Goal: Task Accomplishment & Management: Use online tool/utility

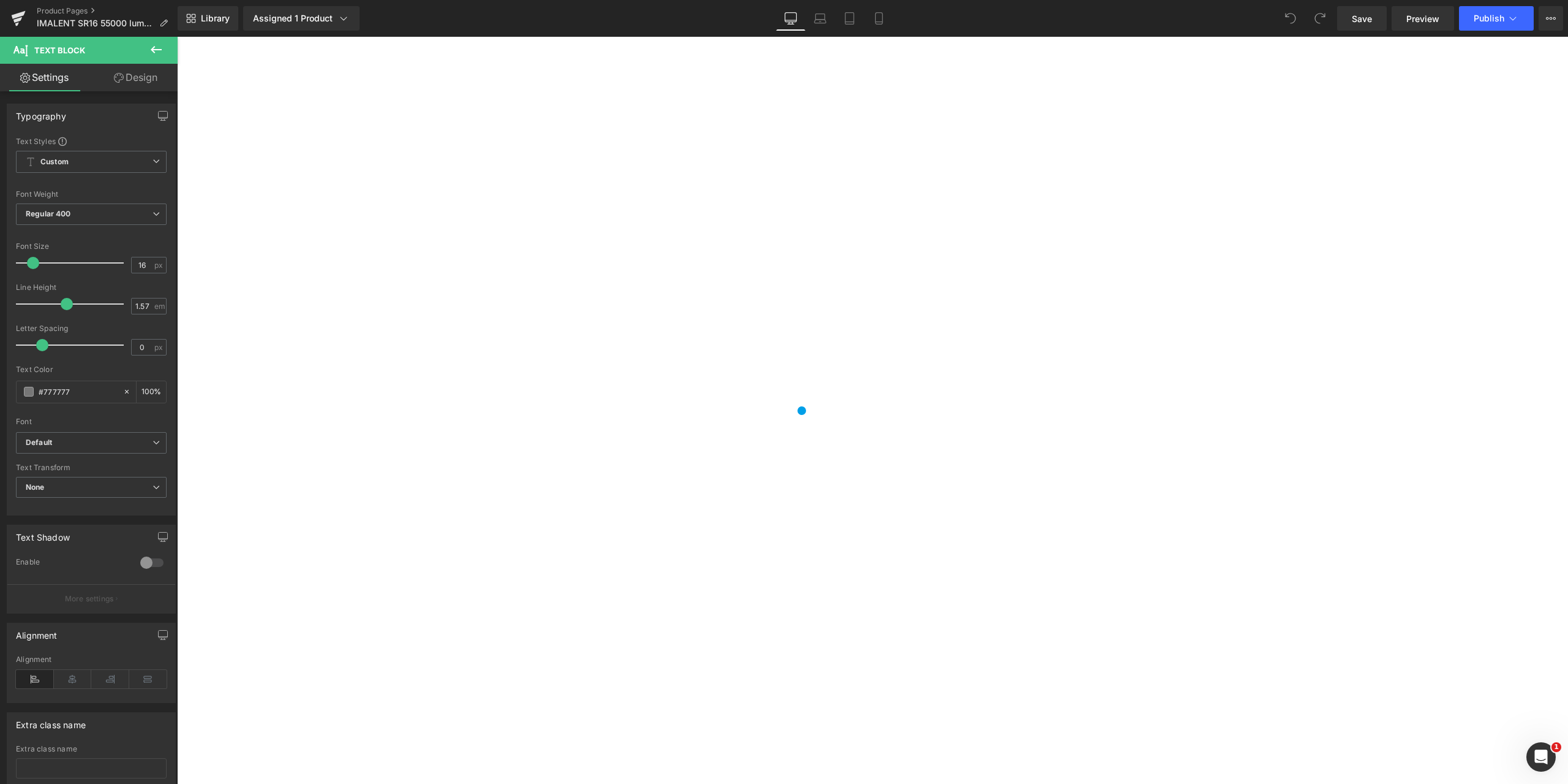
click at [135, 77] on link "Design" at bounding box center [135, 77] width 89 height 28
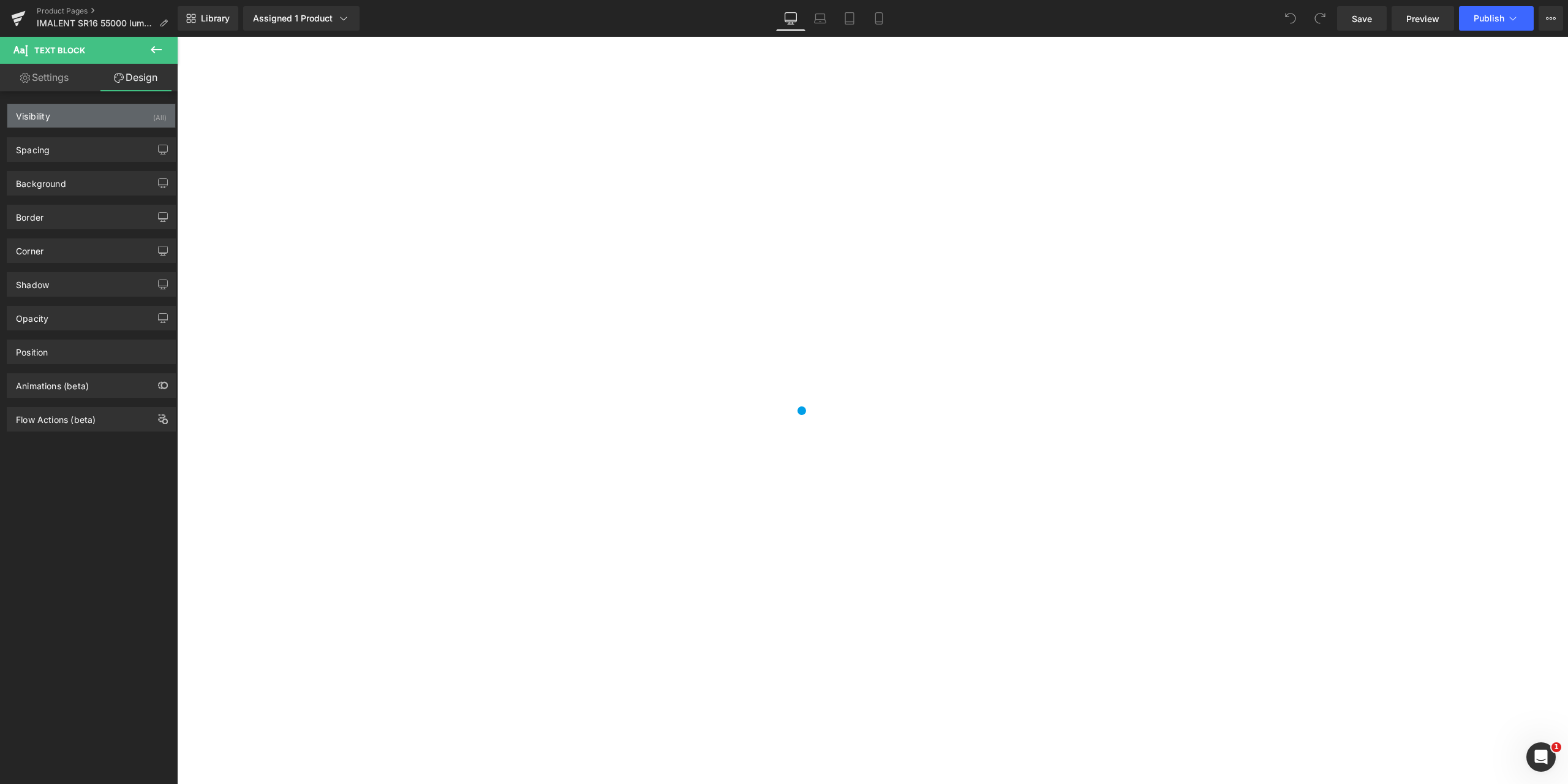
click at [120, 115] on div "Visibility (All)" at bounding box center [91, 116] width 168 height 24
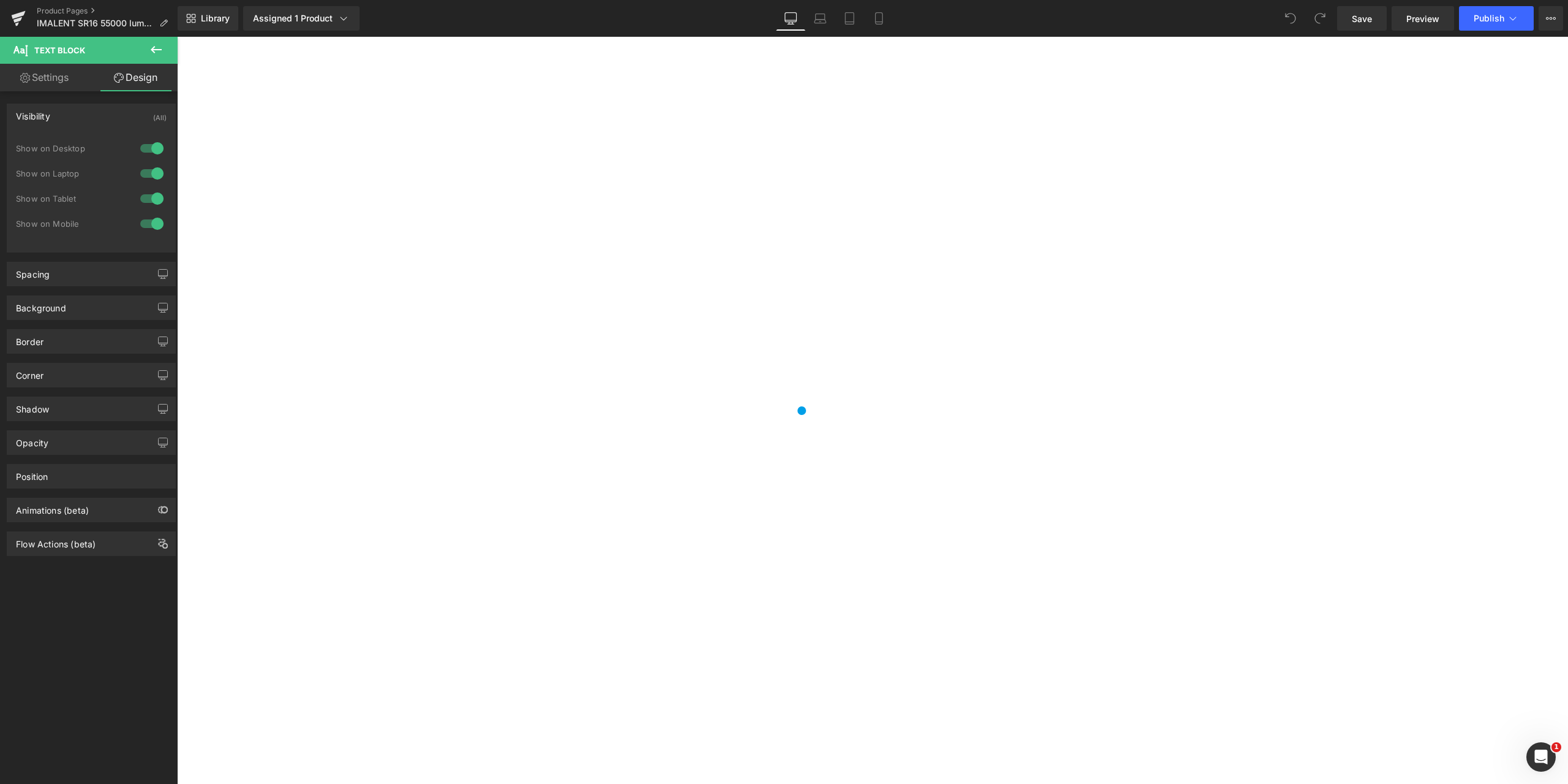
click at [138, 145] on div at bounding box center [151, 148] width 30 height 19
click at [139, 171] on div at bounding box center [151, 173] width 30 height 19
click at [142, 194] on div at bounding box center [151, 198] width 30 height 19
click at [140, 221] on div at bounding box center [151, 223] width 30 height 19
click at [137, 226] on div at bounding box center [151, 223] width 30 height 19
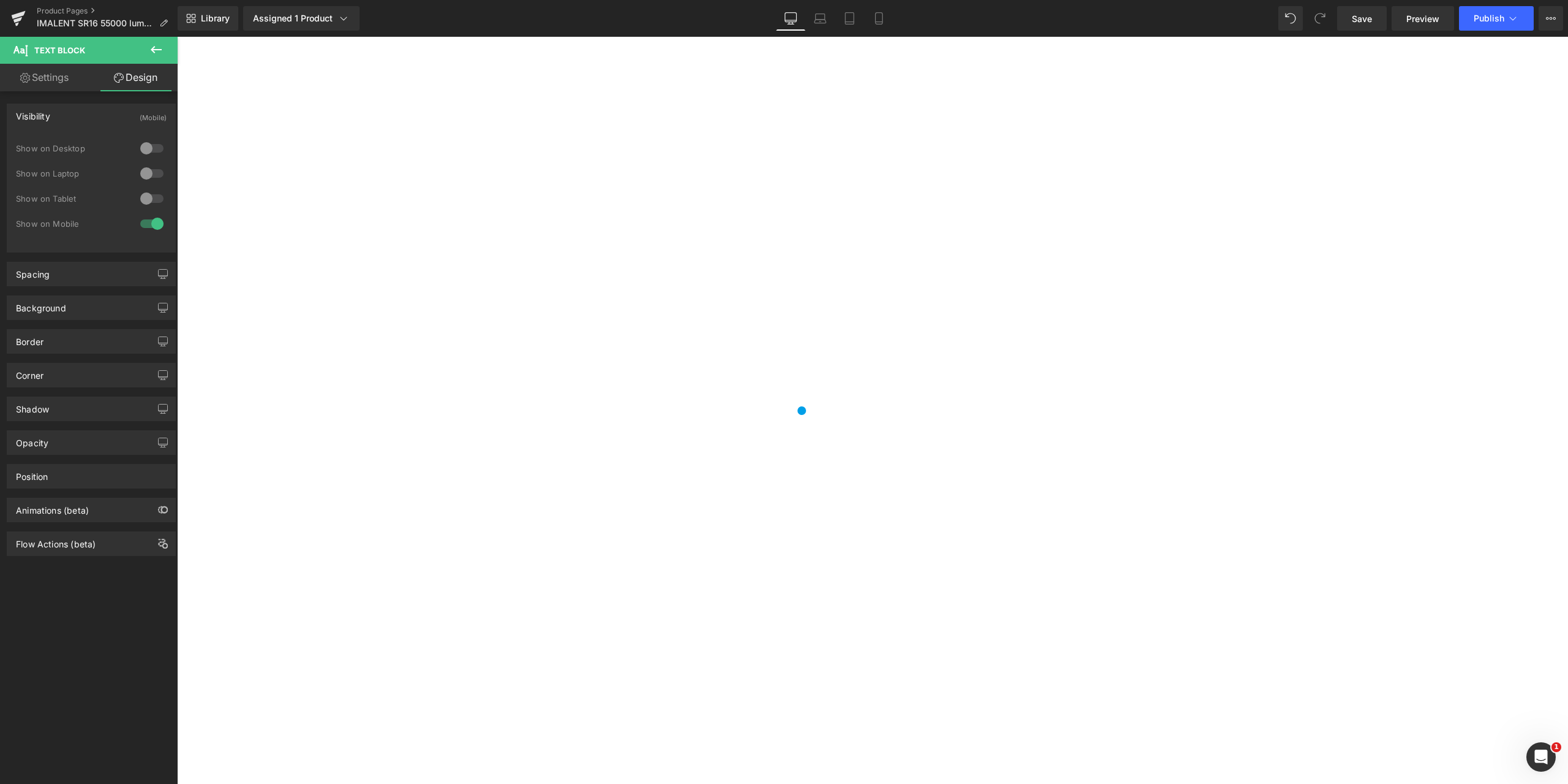
click at [51, 79] on link "Settings" at bounding box center [44, 77] width 89 height 28
type input "100"
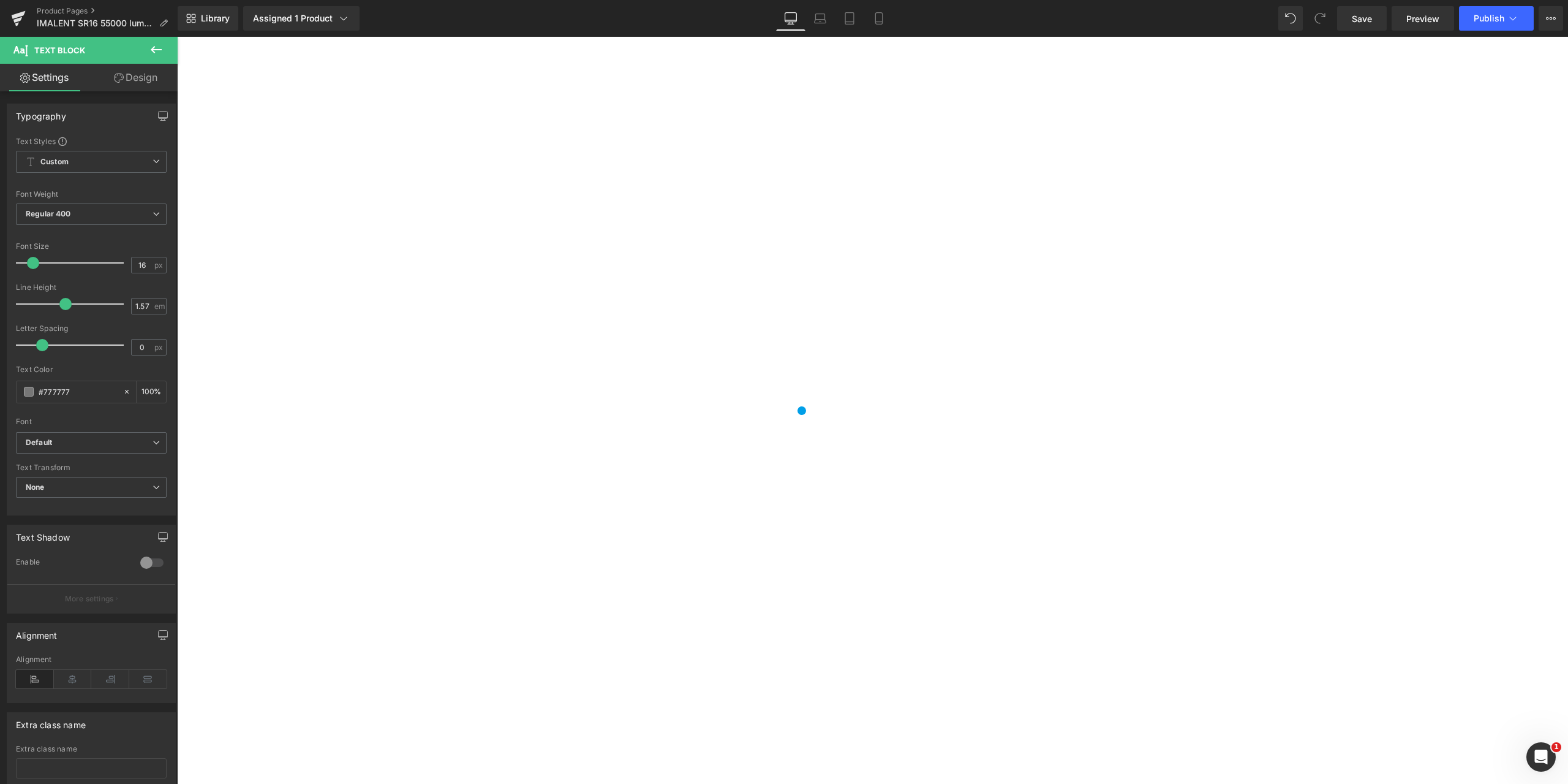
click at [133, 79] on link "Design" at bounding box center [135, 77] width 89 height 28
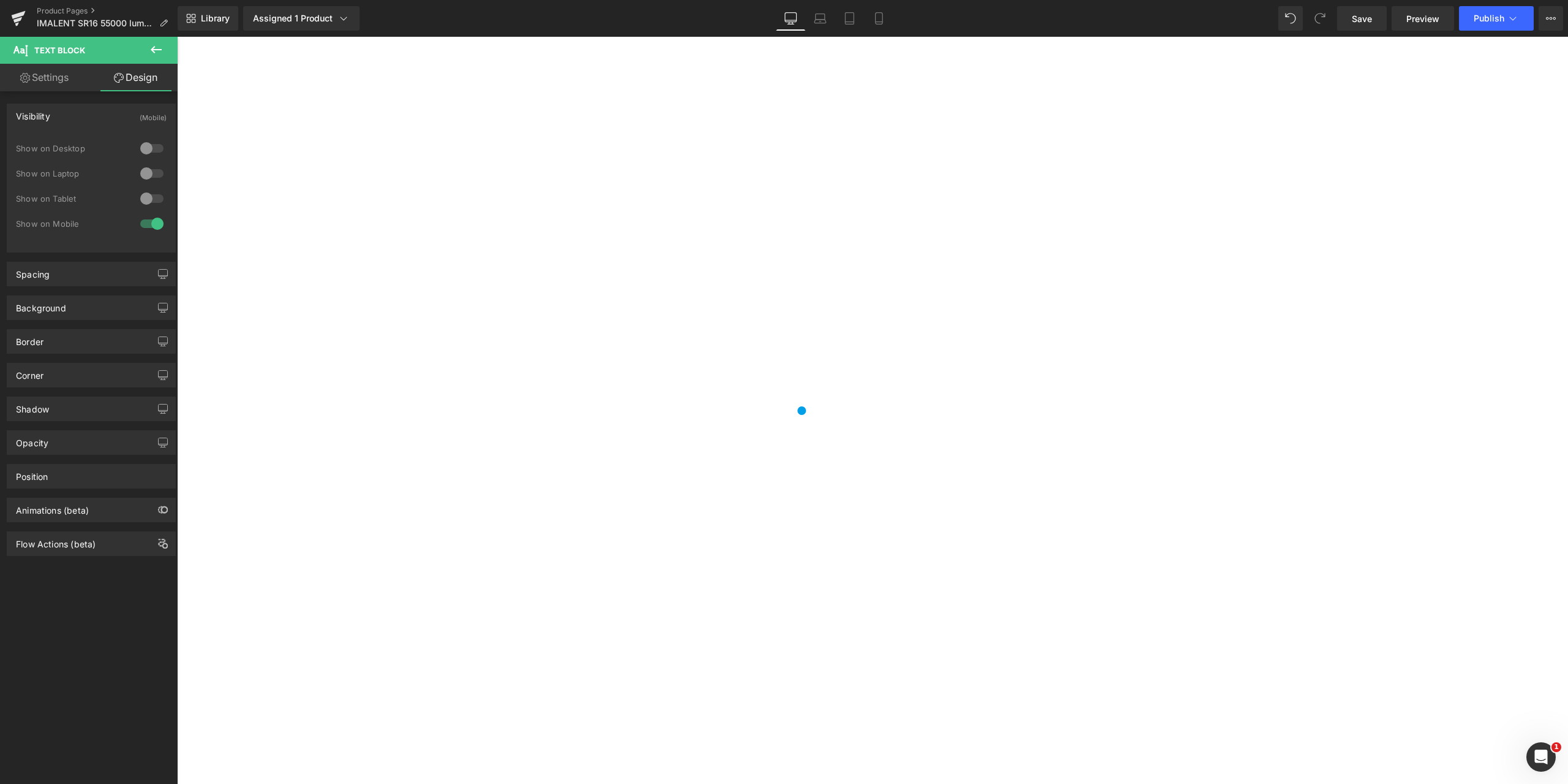
click at [154, 173] on div at bounding box center [151, 173] width 30 height 19
click at [137, 222] on div at bounding box center [151, 223] width 30 height 19
click at [156, 47] on icon at bounding box center [155, 49] width 14 height 14
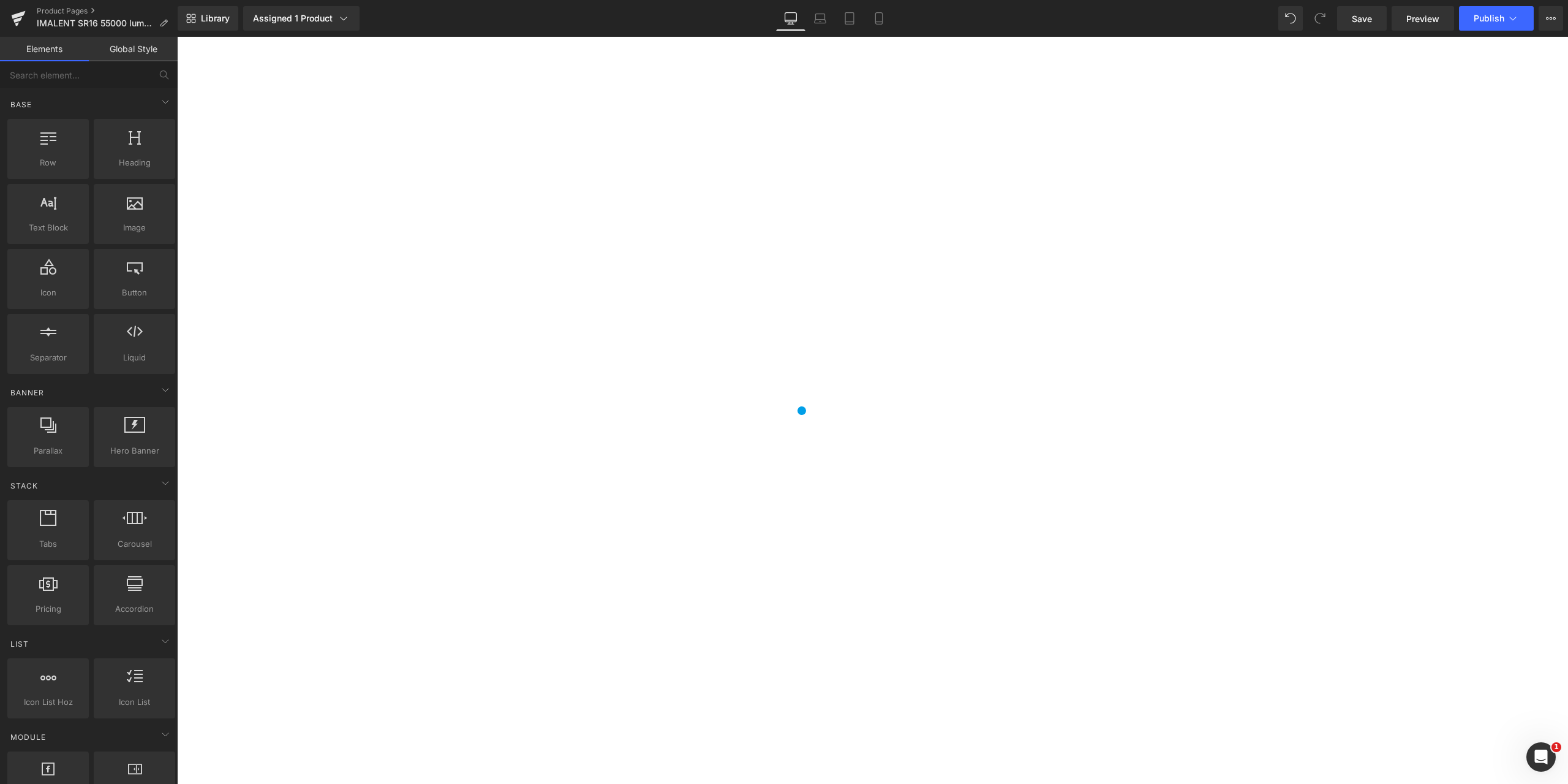
click at [146, 48] on link "Global Style" at bounding box center [133, 49] width 89 height 24
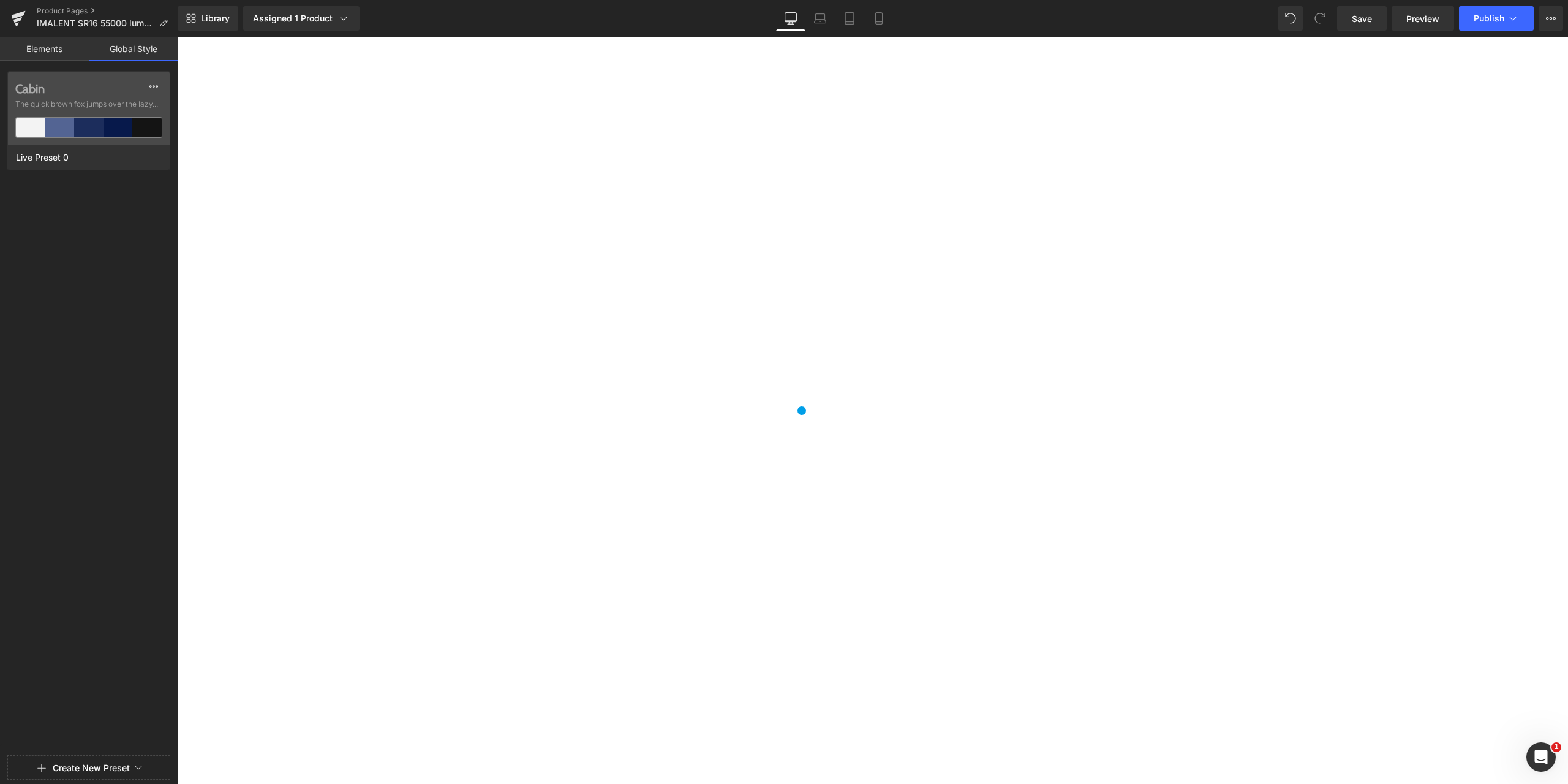
click at [53, 52] on link "Elements" at bounding box center [44, 49] width 89 height 24
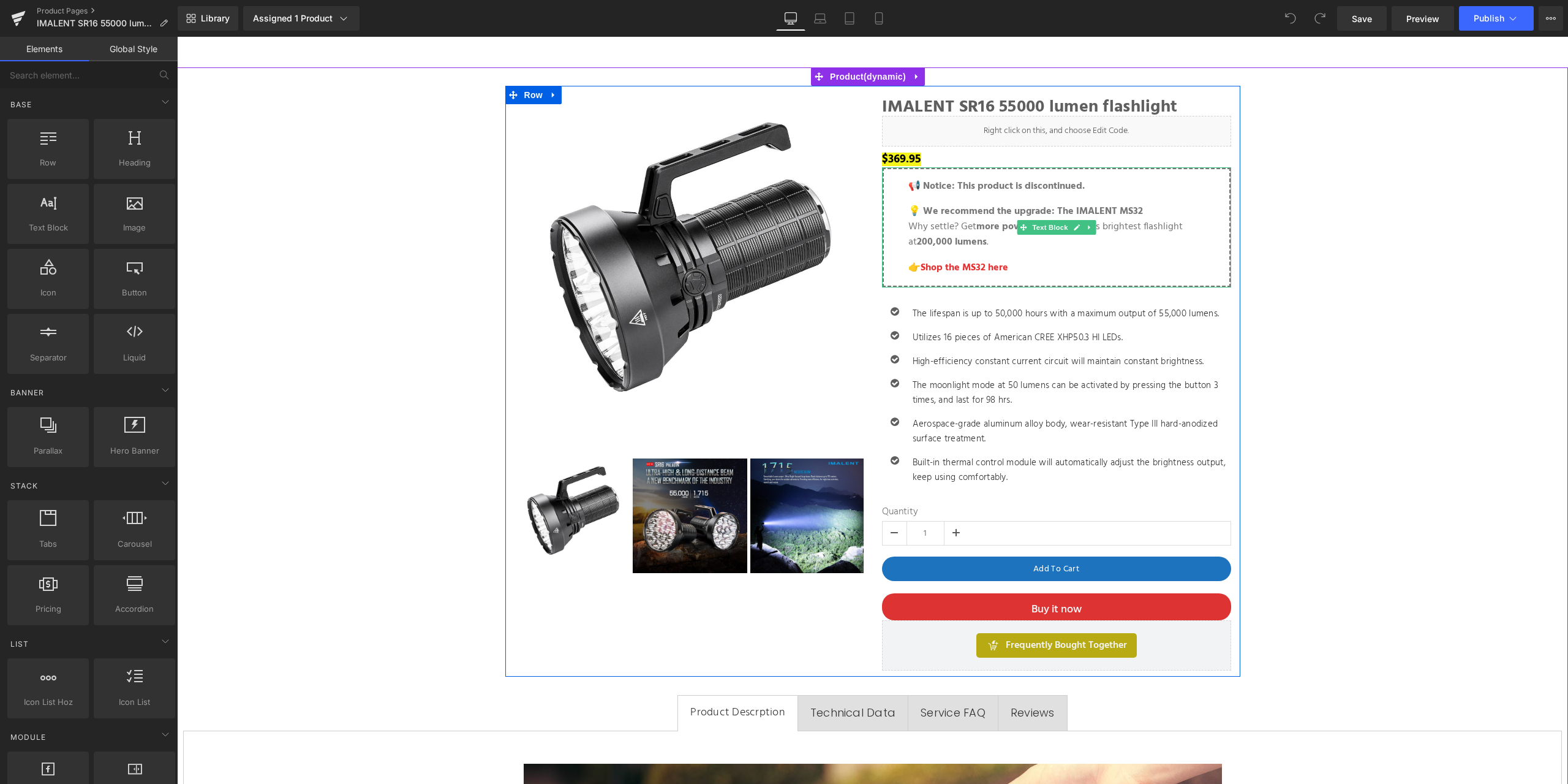
click at [1013, 240] on p "💡 We recommend the upgrade: The IMALENT MS32 Why settle? Get more power with th…" at bounding box center [1056, 227] width 296 height 46
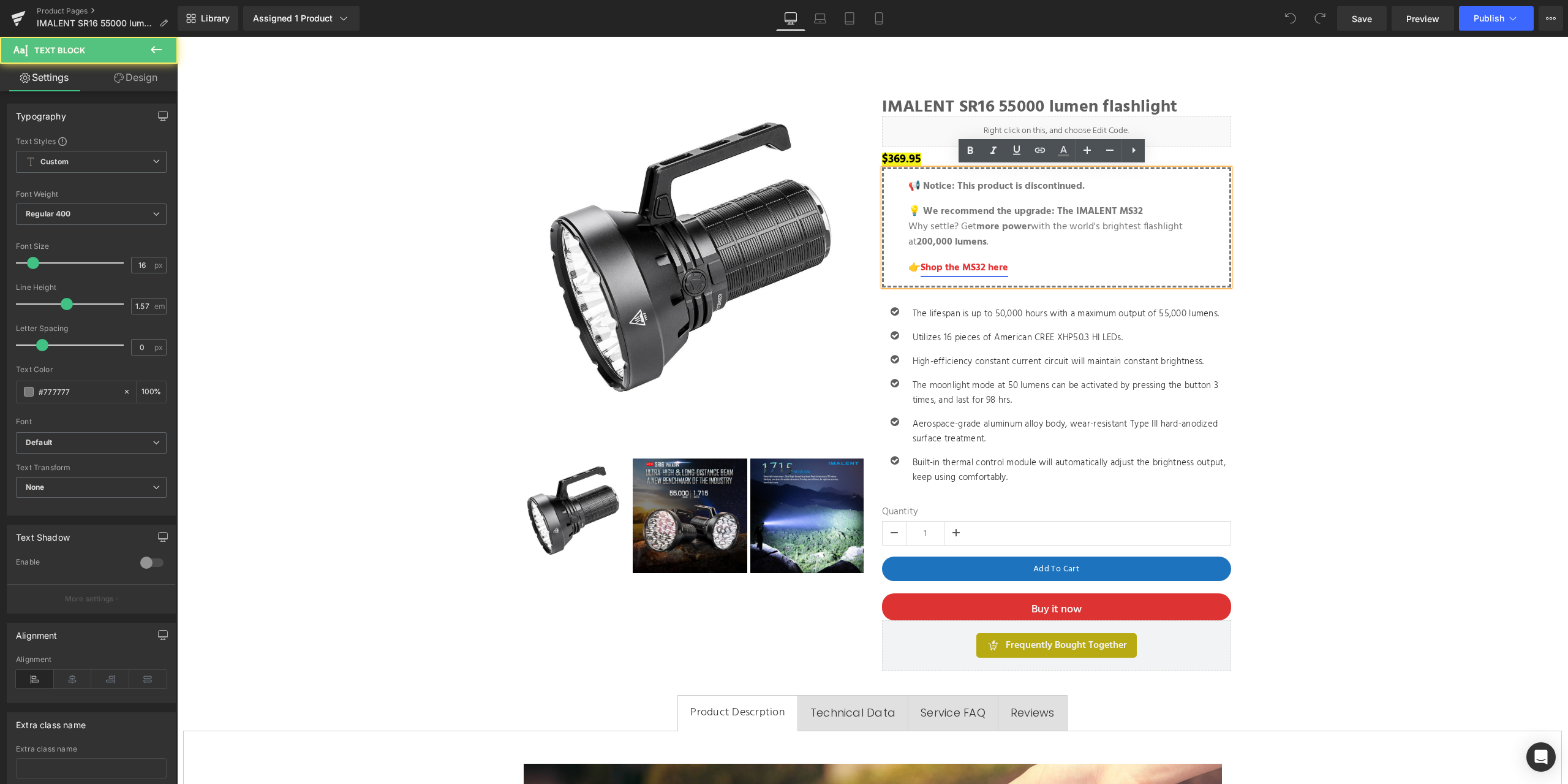
click at [980, 269] on link "Shop the MS32 here" at bounding box center [964, 268] width 88 height 16
click at [1063, 252] on blockquote "📢 Notice: This product is discontinued. 💡 We recommend the upgrade: The IMALENT…" at bounding box center [1056, 227] width 296 height 97
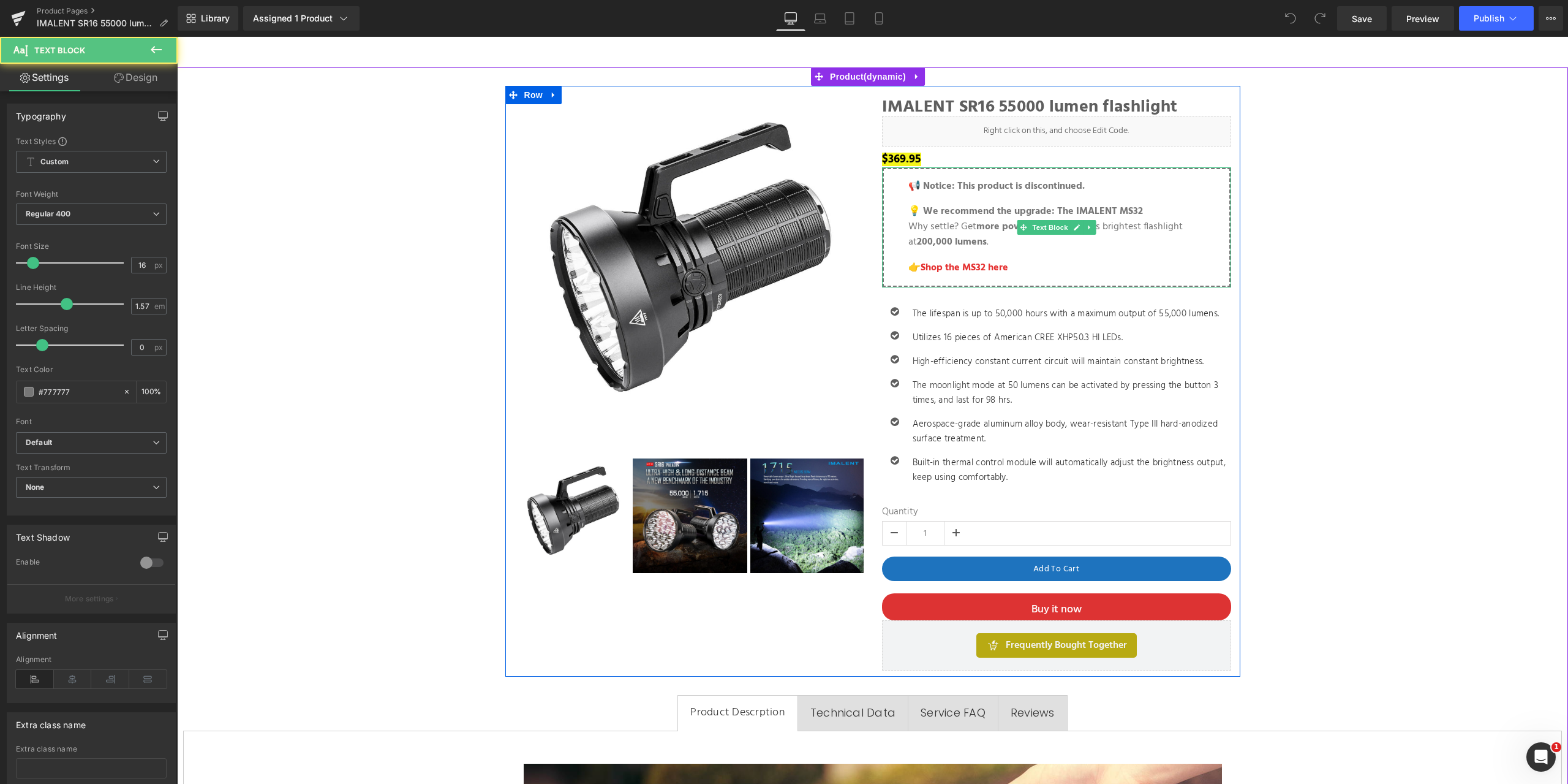
click at [924, 186] on strong "📢 Notice: This product is discontinued." at bounding box center [996, 186] width 176 height 16
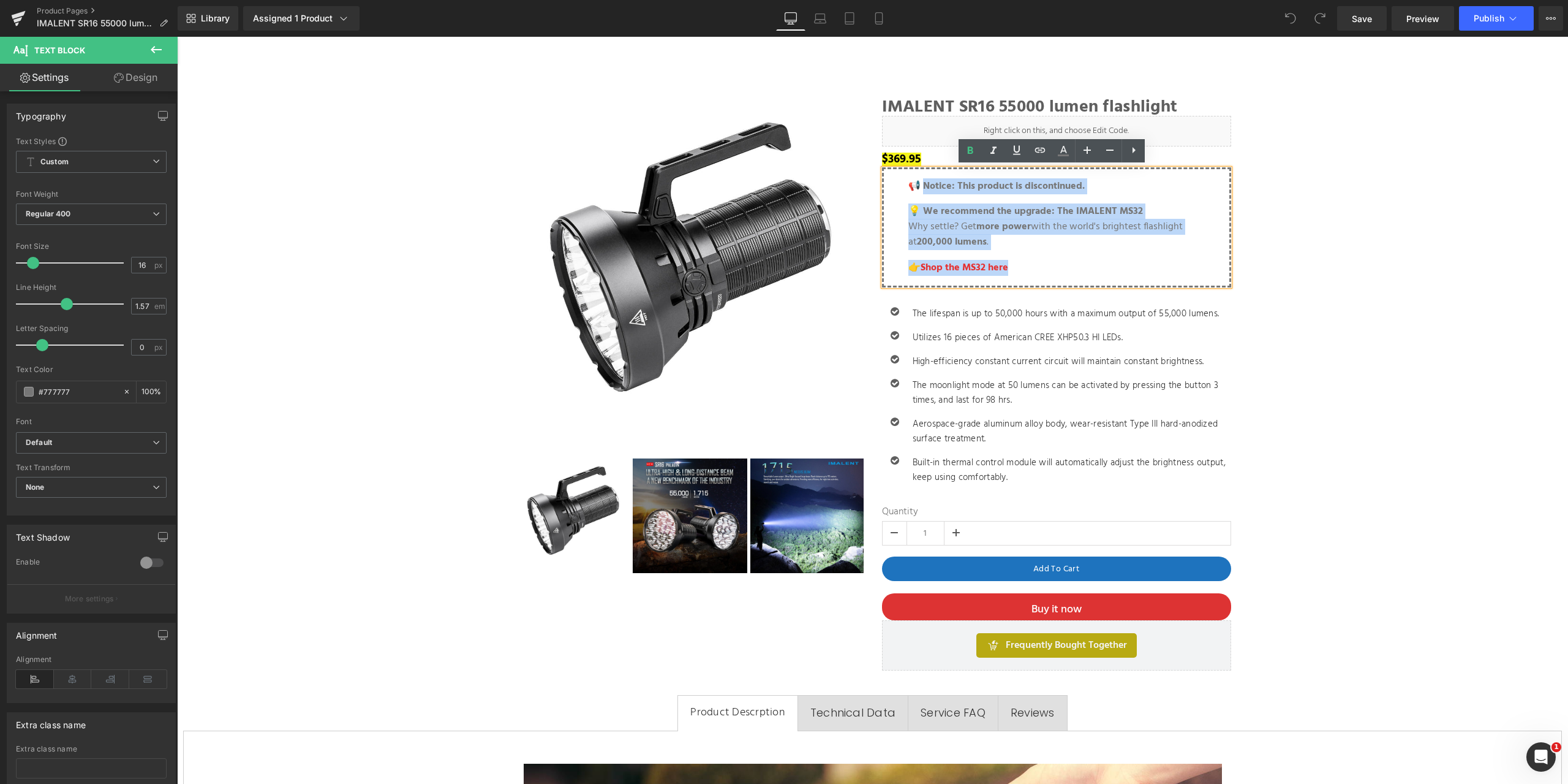
drag, startPoint x: 920, startPoint y: 187, endPoint x: 1044, endPoint y: 260, distance: 143.9
click at [1044, 260] on blockquote "📢 Notice: This product is discontinued. 💡 We recommend the upgrade: The IMALENT…" at bounding box center [1056, 227] width 296 height 97
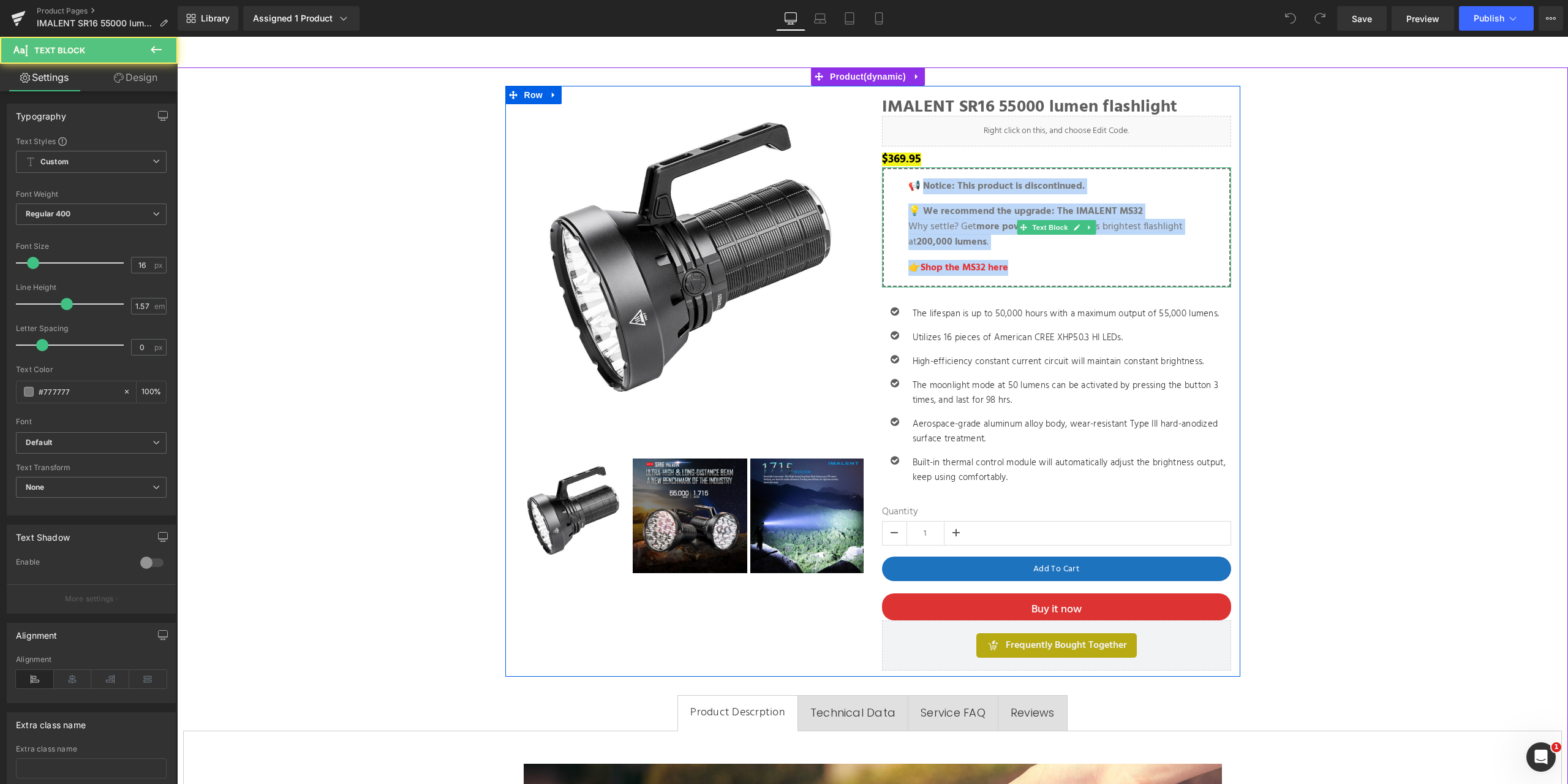
click at [925, 184] on strong "📢 Notice: This product is discontinued." at bounding box center [996, 186] width 176 height 16
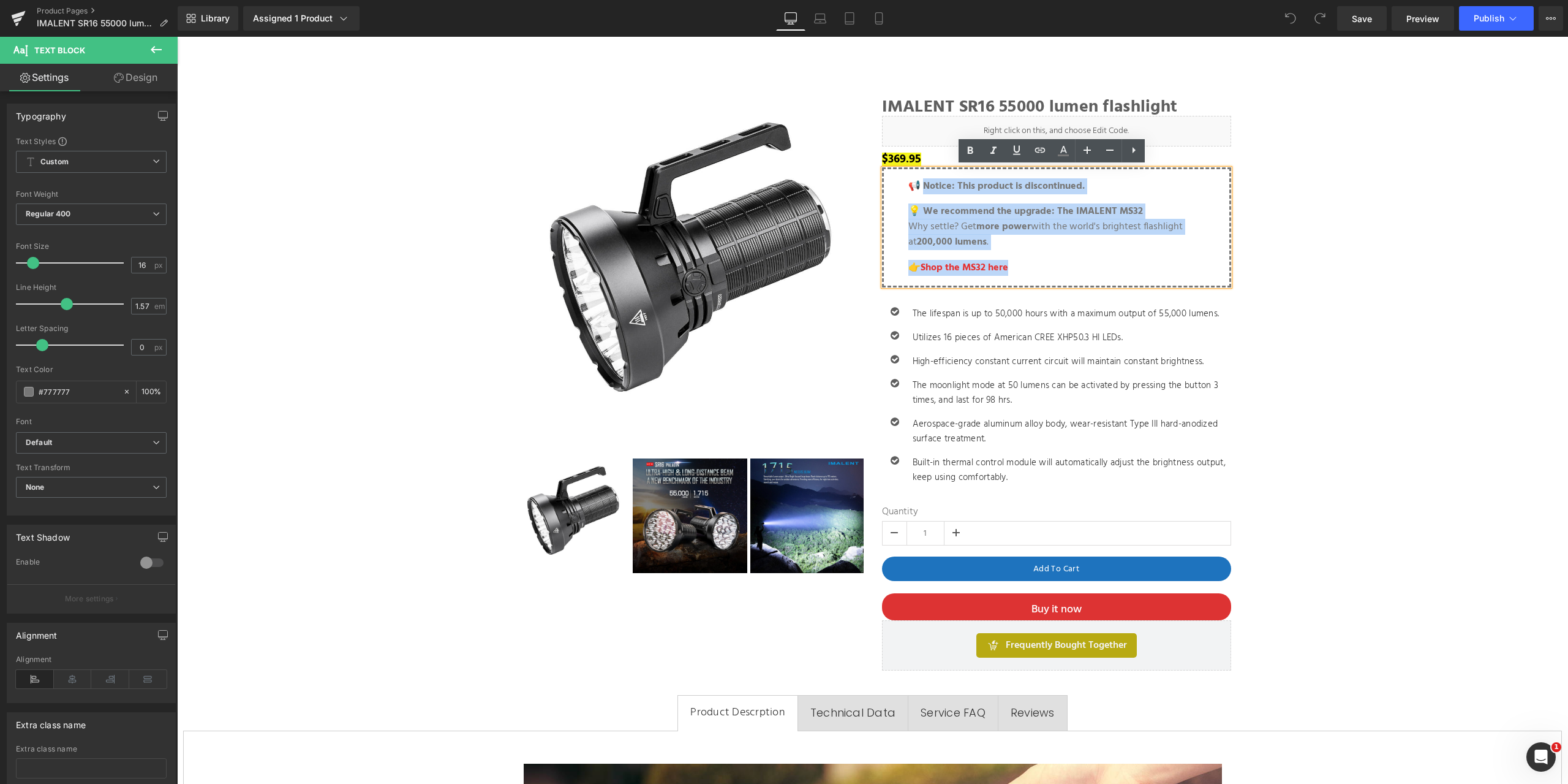
drag, startPoint x: 920, startPoint y: 184, endPoint x: 1026, endPoint y: 270, distance: 136.5
click at [1026, 270] on blockquote "📢 Notice: This product is discontinued. 💡 We recommend the upgrade: The IMALENT…" at bounding box center [1056, 227] width 296 height 97
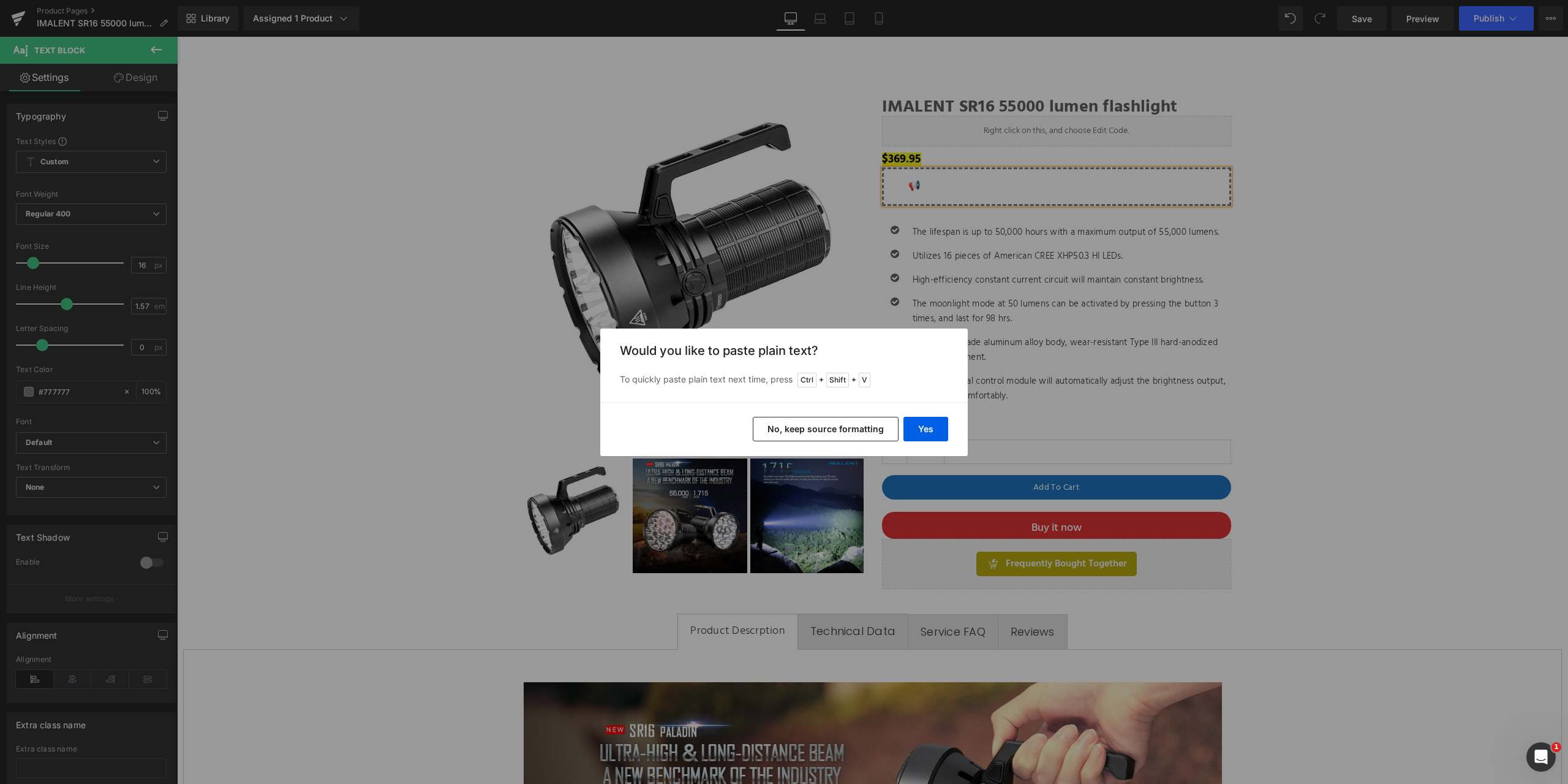
click at [870, 427] on button "No, keep source formatting" at bounding box center [825, 428] width 146 height 24
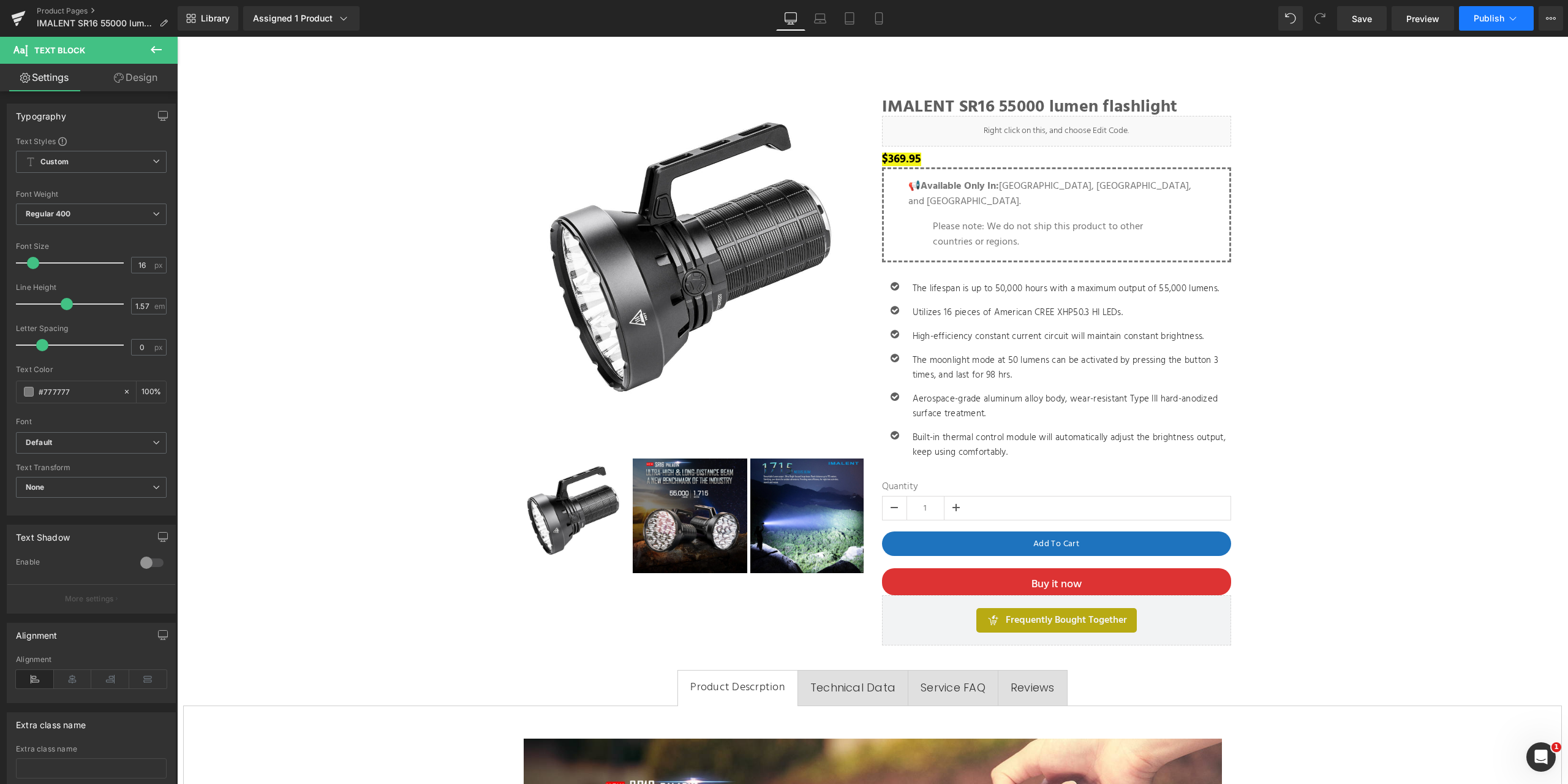
click at [1509, 18] on icon at bounding box center [1512, 19] width 13 height 13
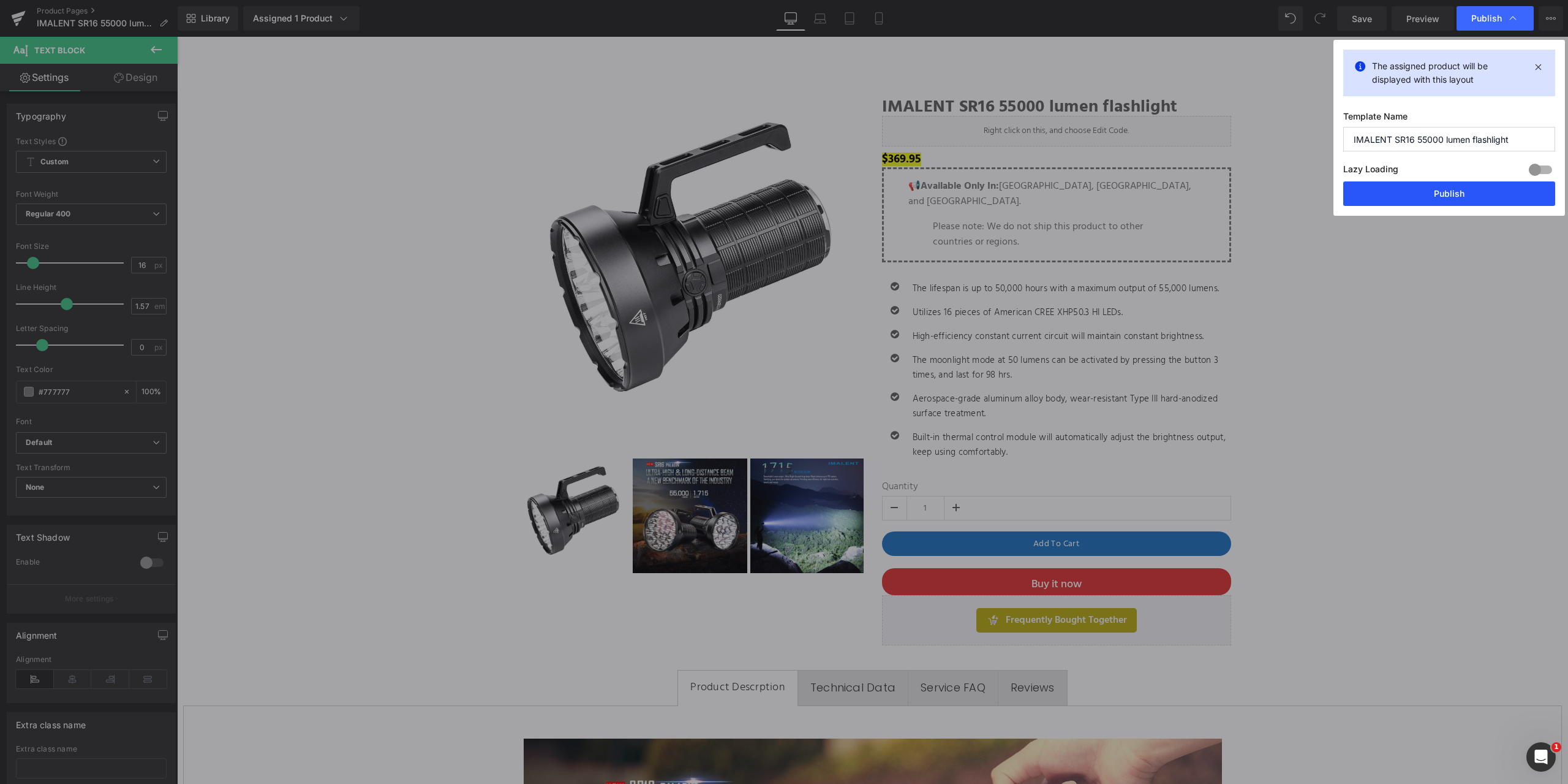
drag, startPoint x: 1438, startPoint y: 188, endPoint x: 1261, endPoint y: 148, distance: 181.5
click at [1438, 188] on button "Publish" at bounding box center [1449, 193] width 212 height 24
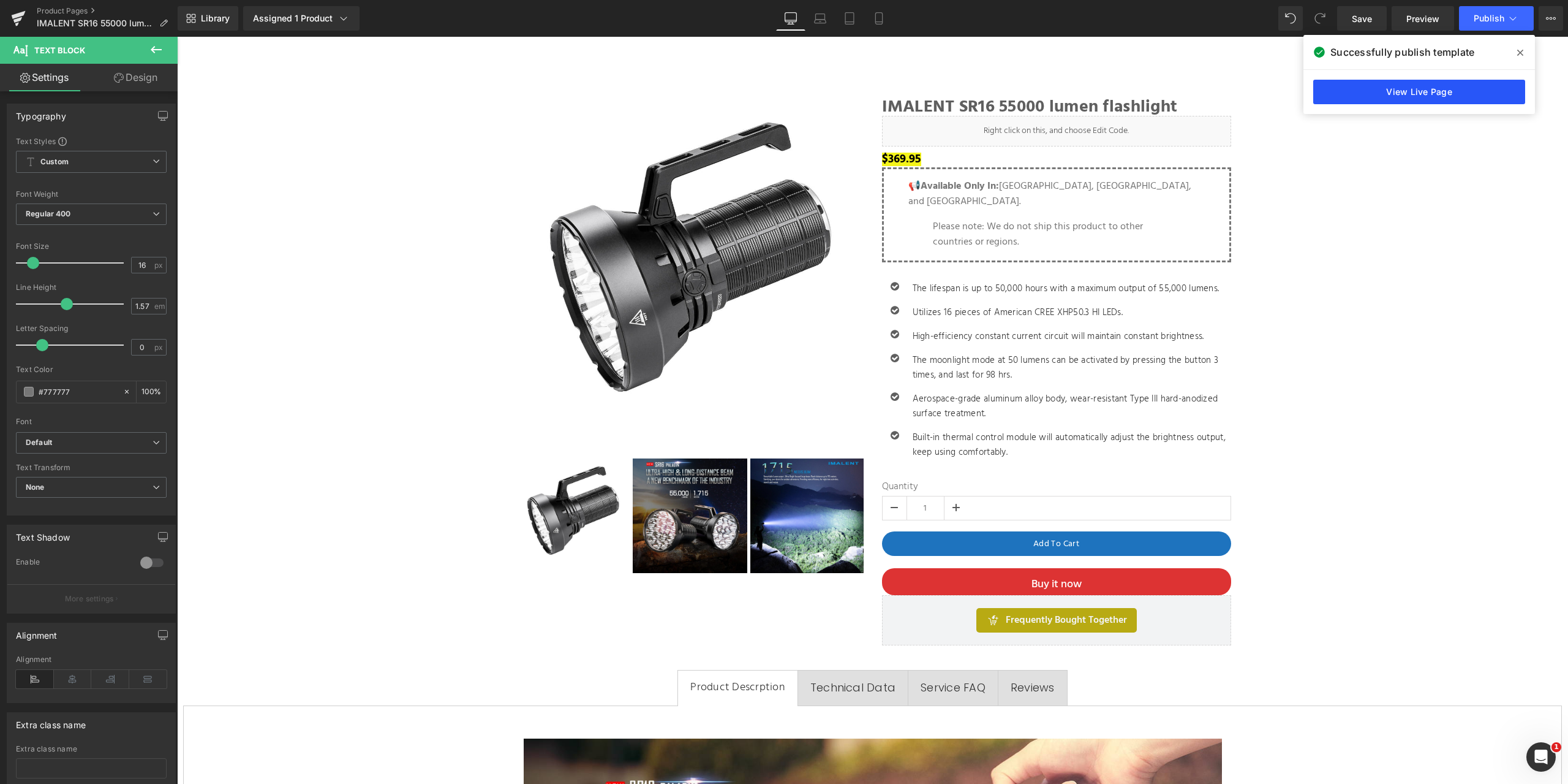
click at [1406, 90] on link "View Live Page" at bounding box center [1419, 91] width 212 height 24
click at [64, 8] on link "Product Pages" at bounding box center [107, 11] width 141 height 10
